Goal: Check status: Check status

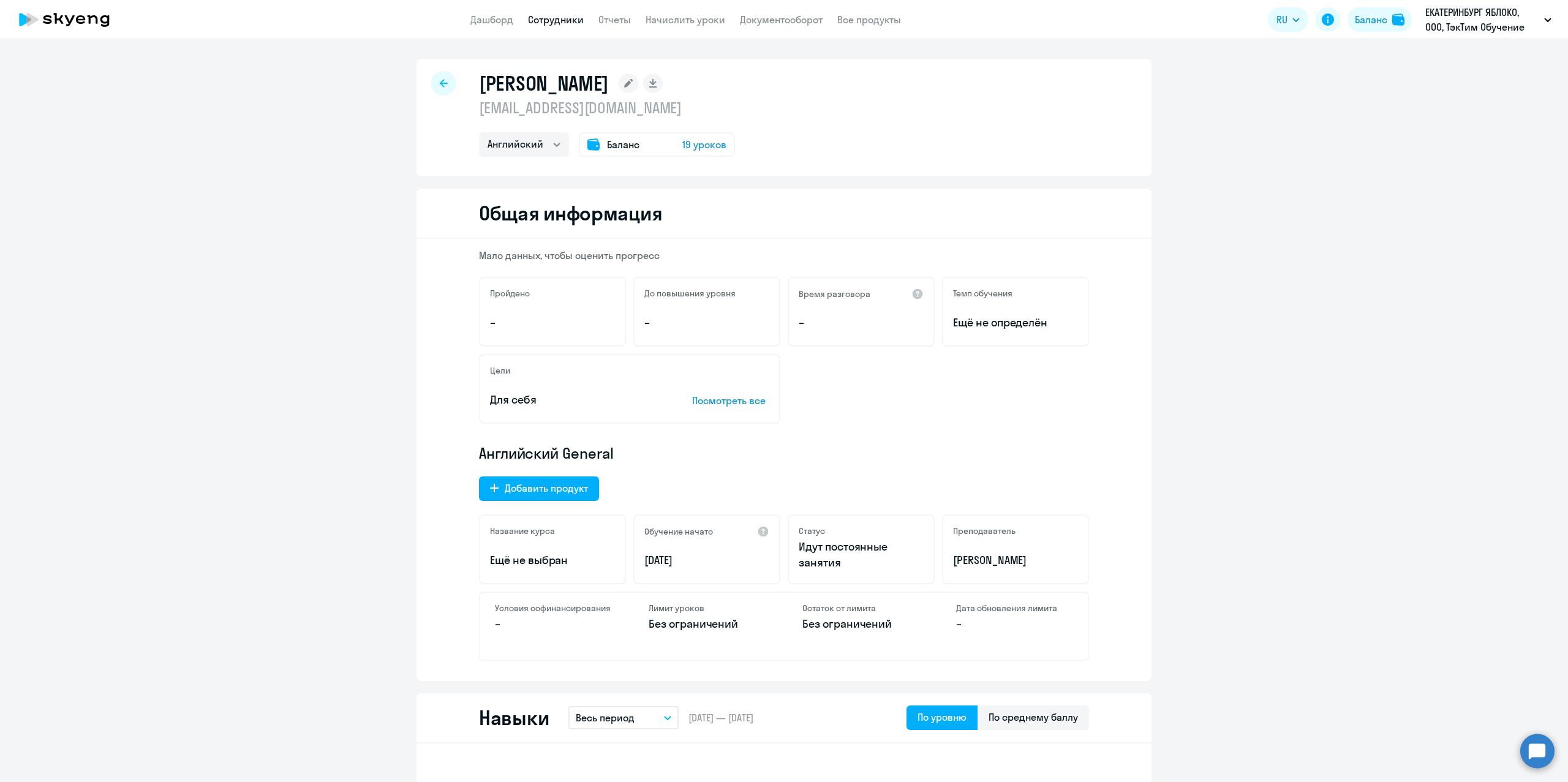
select select "english"
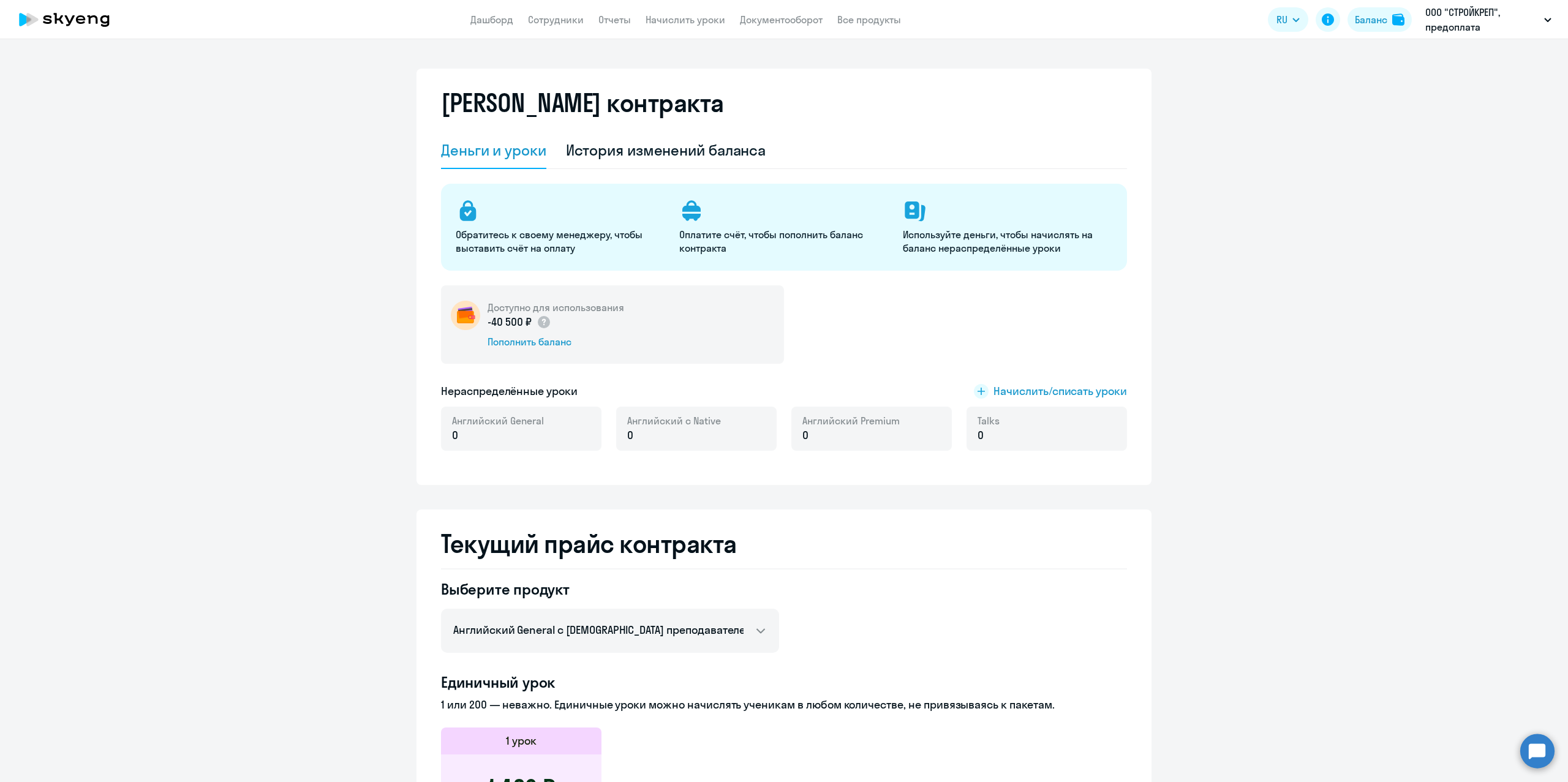
select select "english_adult_not_native_speaker"
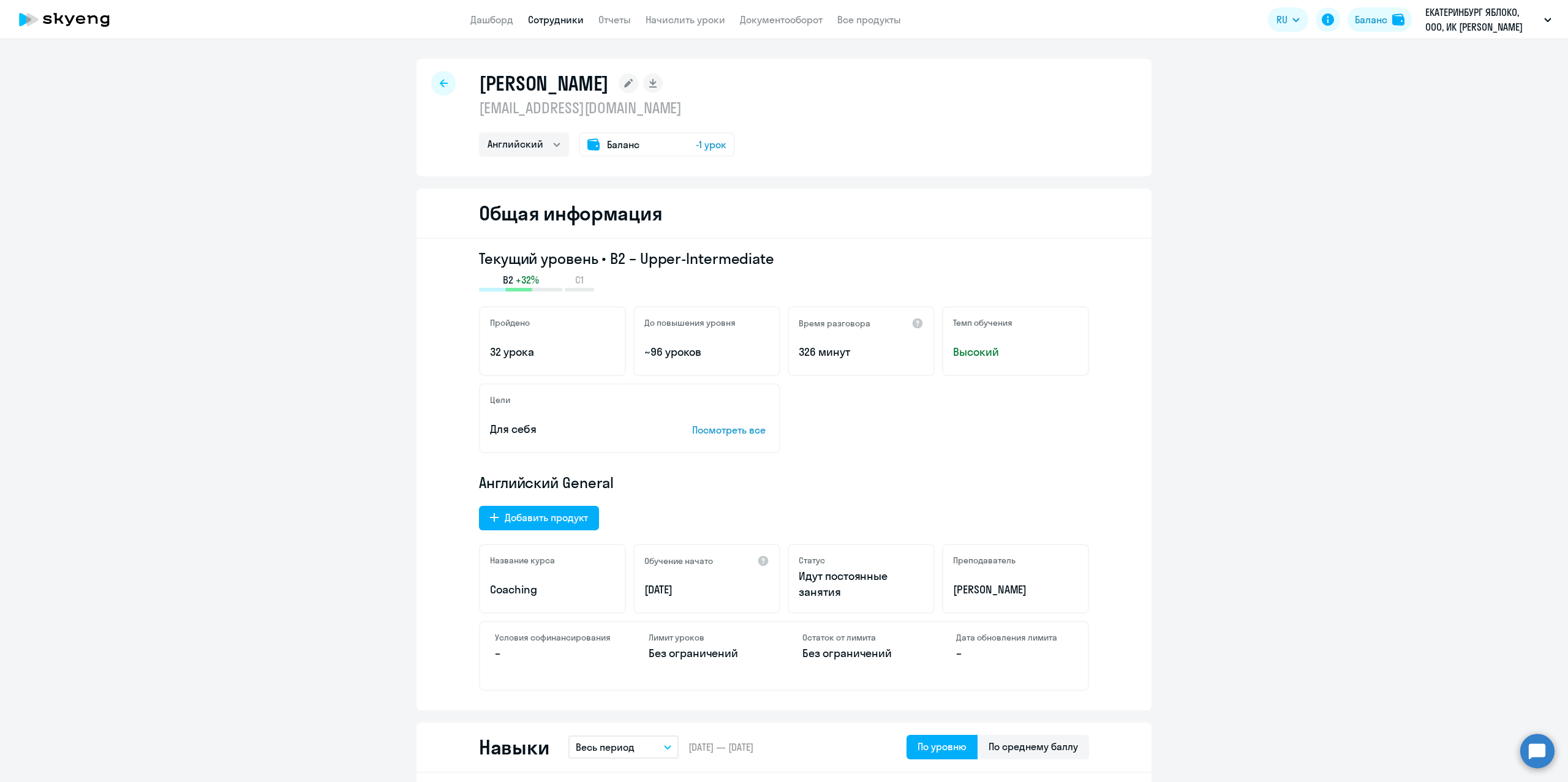
select select "english"
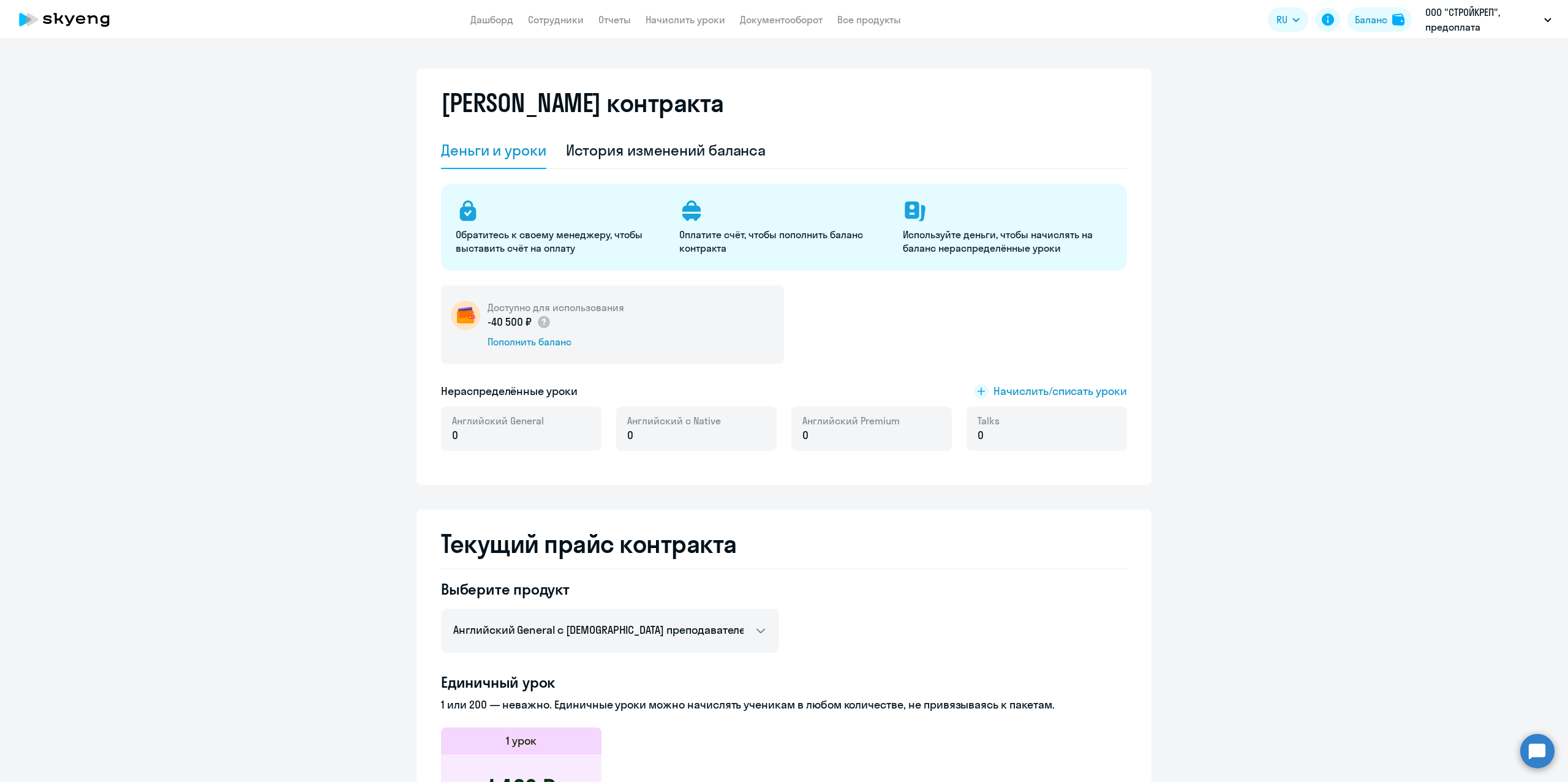
select select "english_adult_not_native_speaker"
